Goal: Download file/media

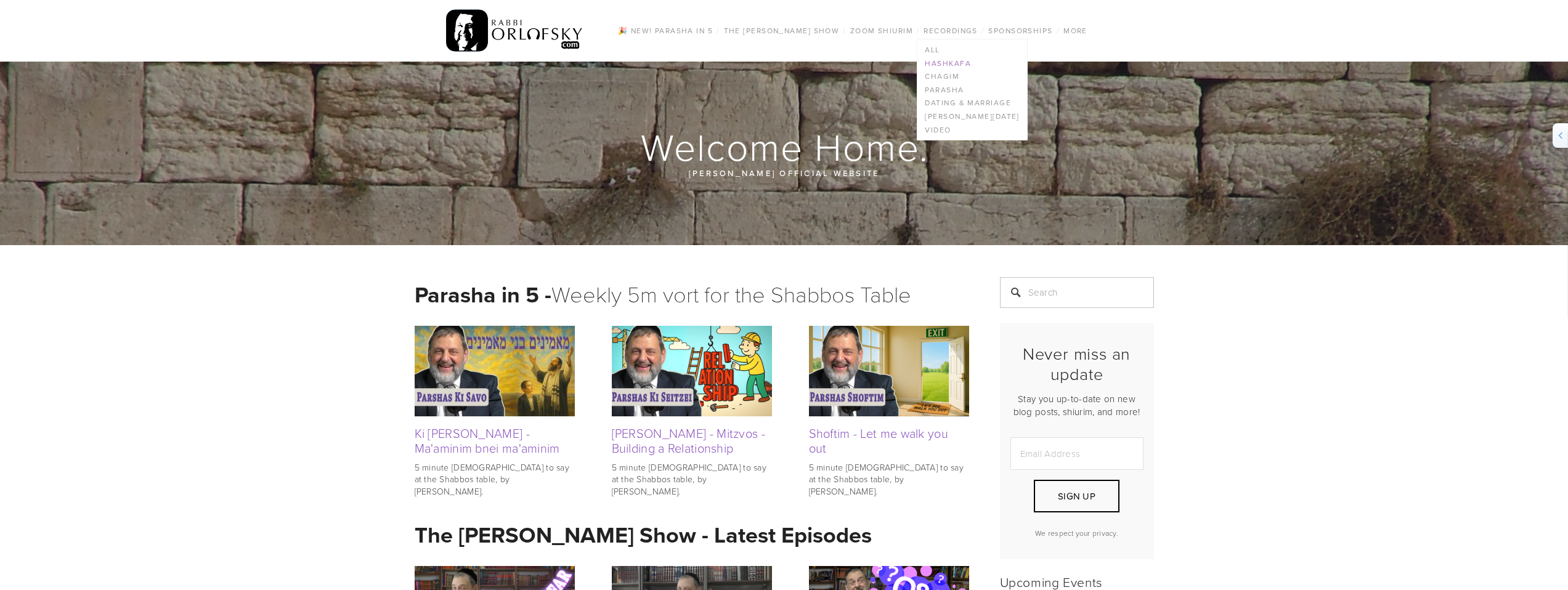
click at [937, 64] on link "Hashkafa" at bounding box center [971, 63] width 109 height 13
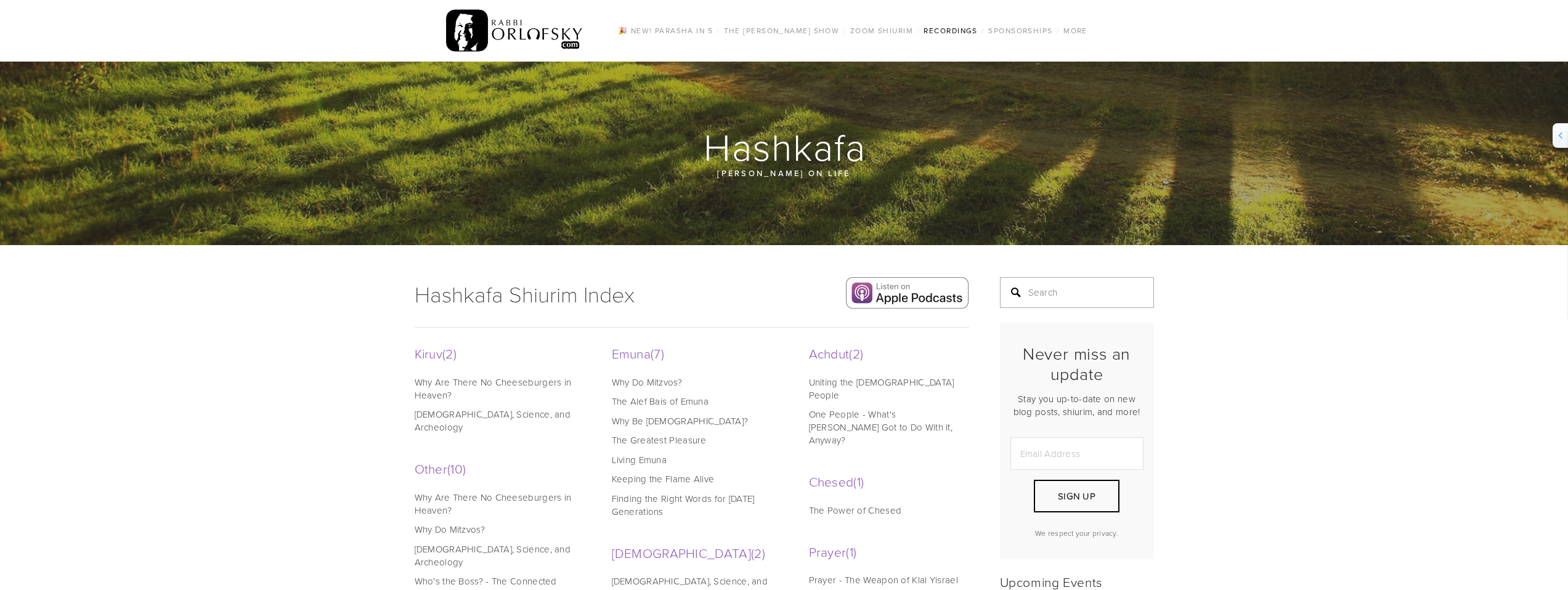
click at [1044, 298] on input "Search" at bounding box center [1077, 293] width 154 height 31
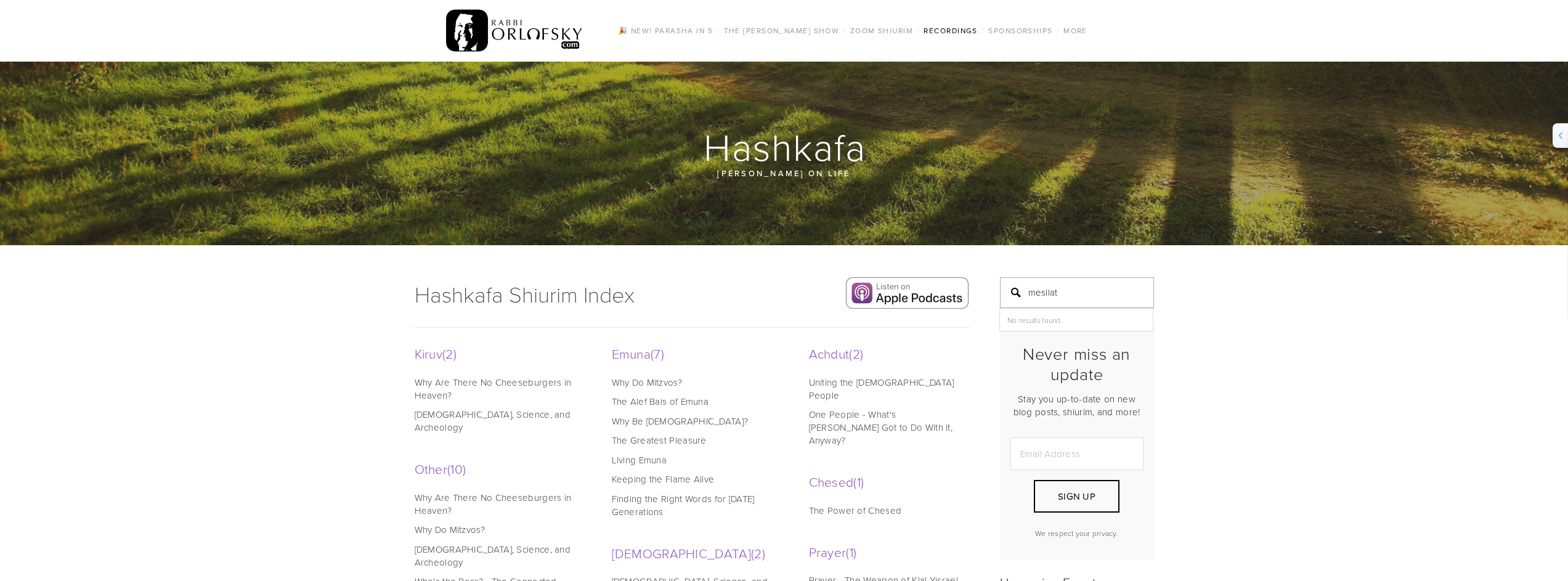
click at [1081, 294] on input "mesilat" at bounding box center [1077, 293] width 154 height 31
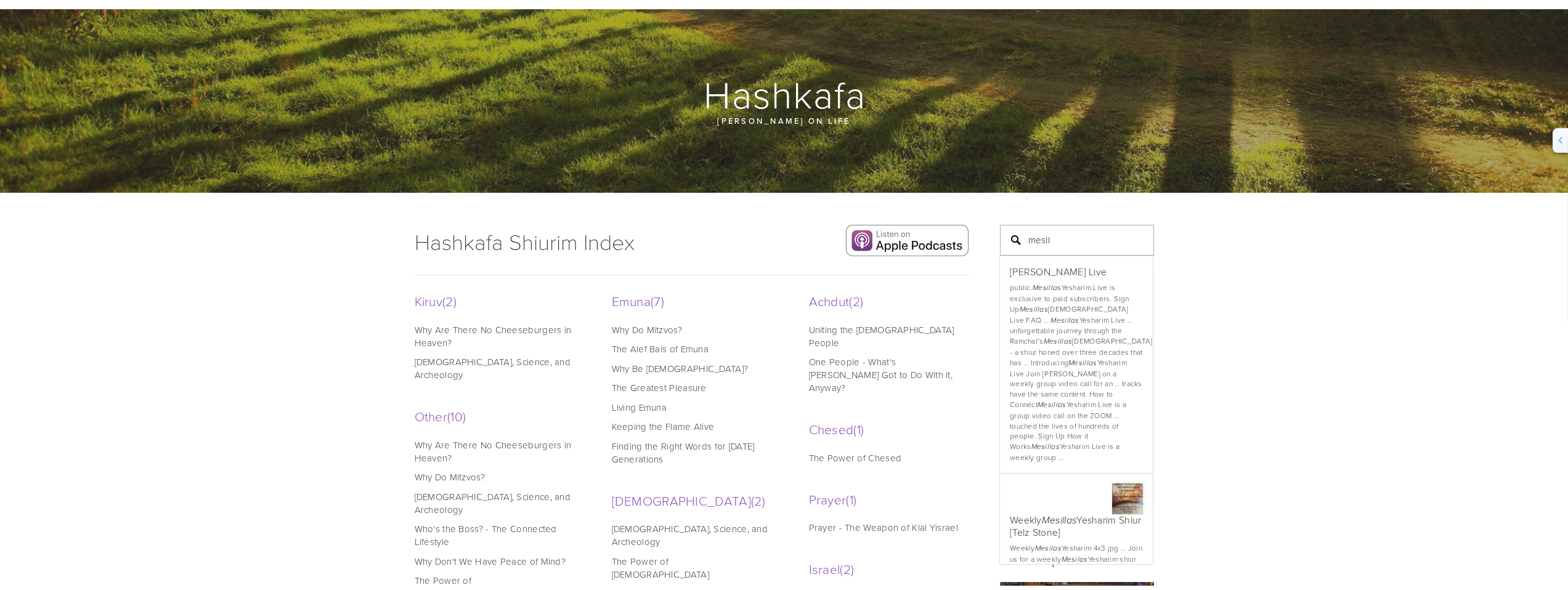
scroll to position [174, 0]
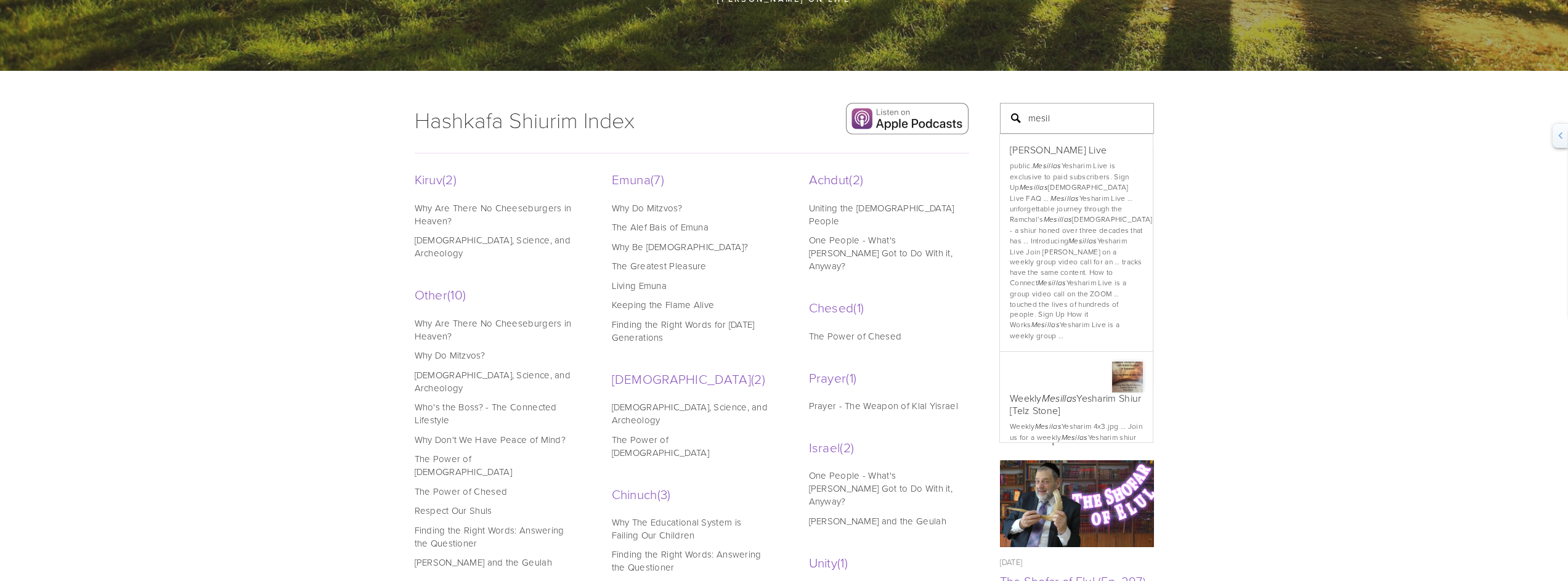
type input "mesil"
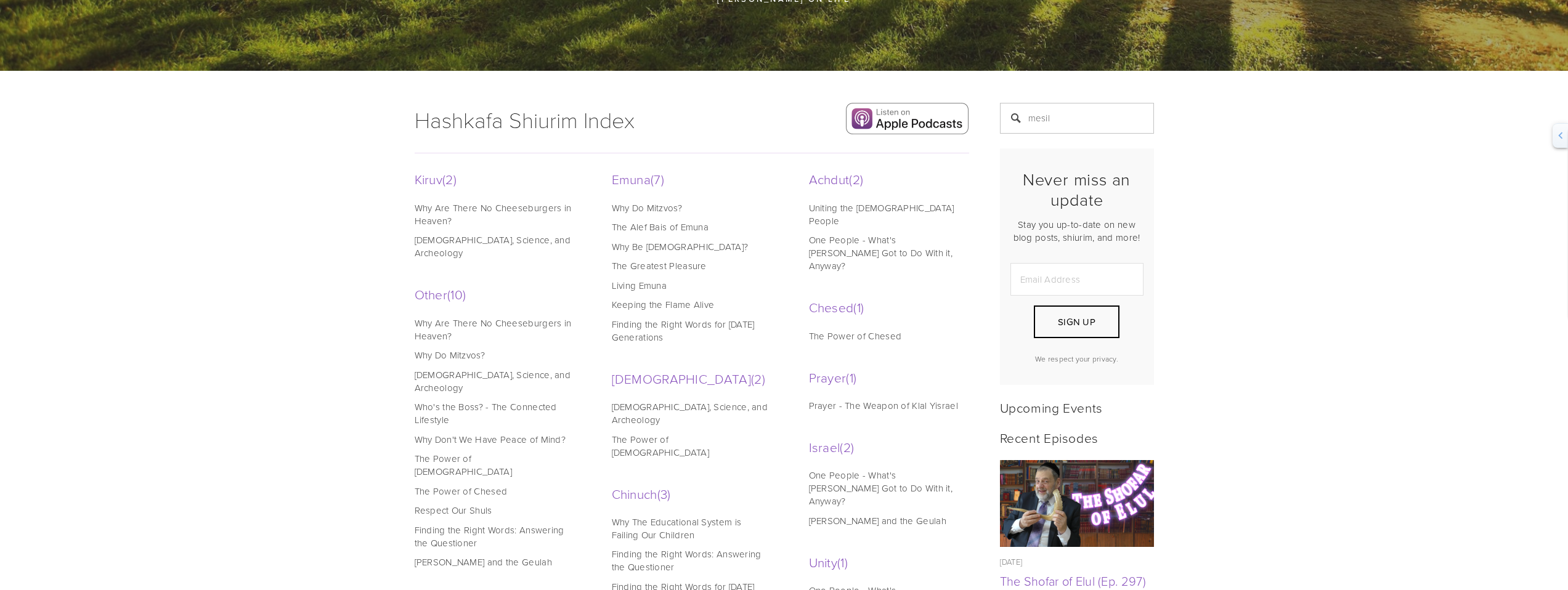
click at [520, 241] on link "[DEMOGRAPHIC_DATA], Science, and Archeology" at bounding box center [493, 246] width 157 height 26
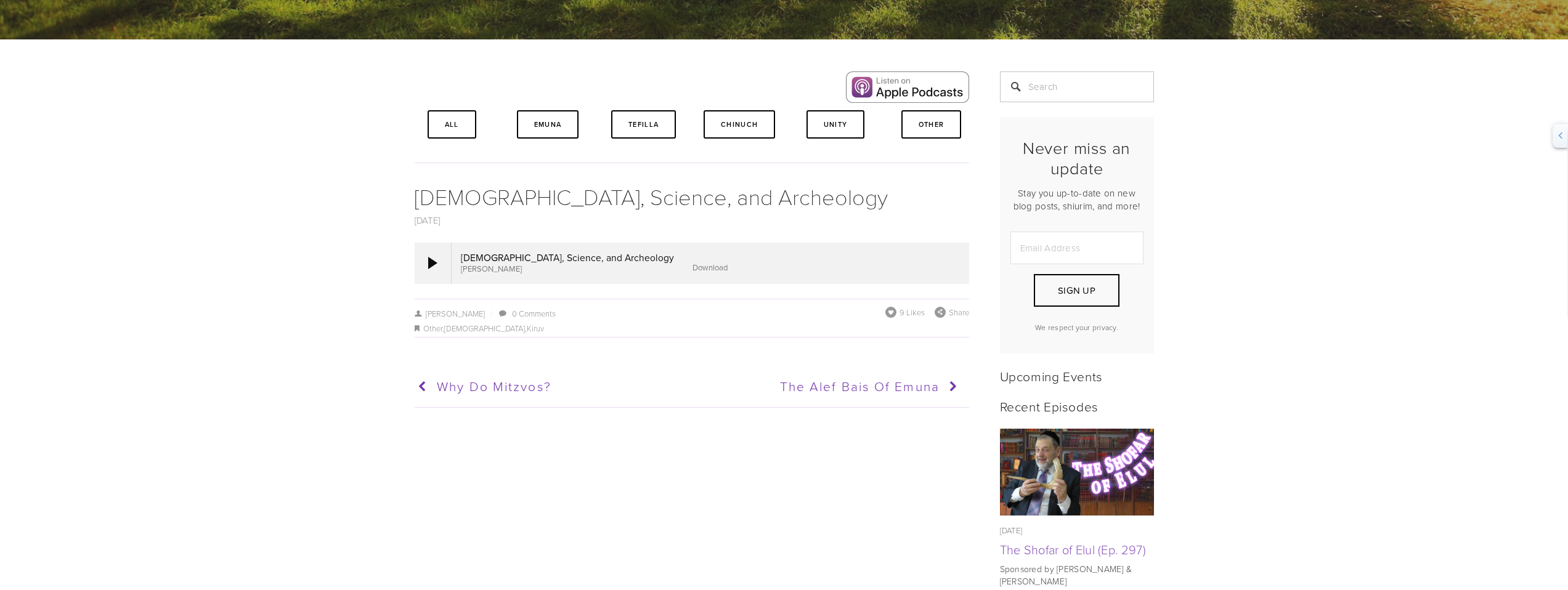
scroll to position [214, 0]
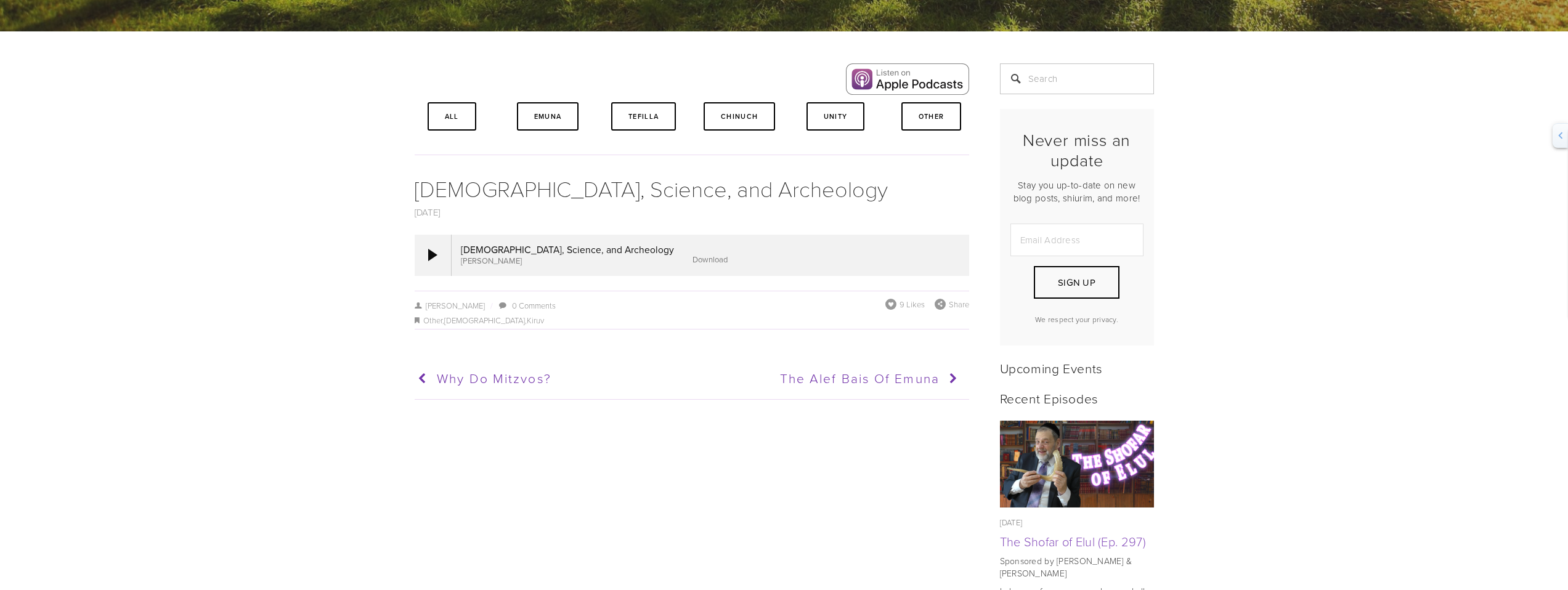
click at [693, 262] on link "Download" at bounding box center [710, 259] width 35 height 11
